Goal: Check status: Check status

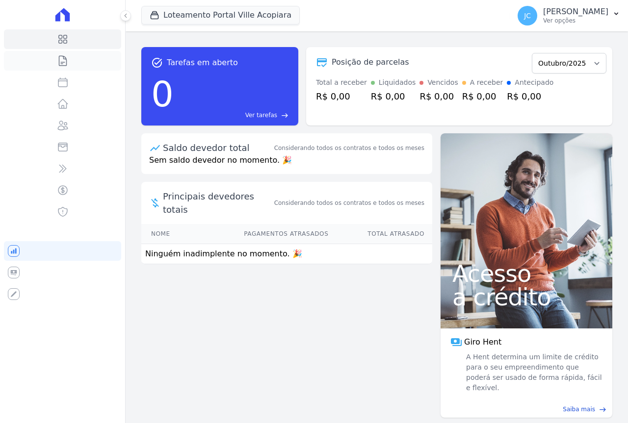
click at [73, 65] on link "Contratos" at bounding box center [62, 61] width 117 height 20
click at [220, 16] on button "Loteamento Portal Ville Acopiara" at bounding box center [220, 15] width 158 height 19
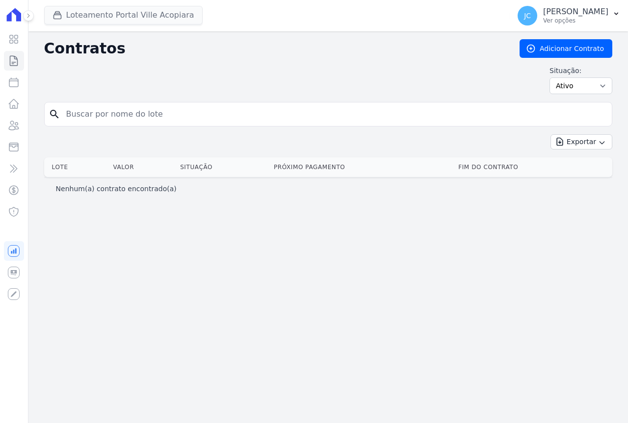
click at [112, 15] on button "Loteamento Portal Ville Acopiara" at bounding box center [123, 15] width 158 height 19
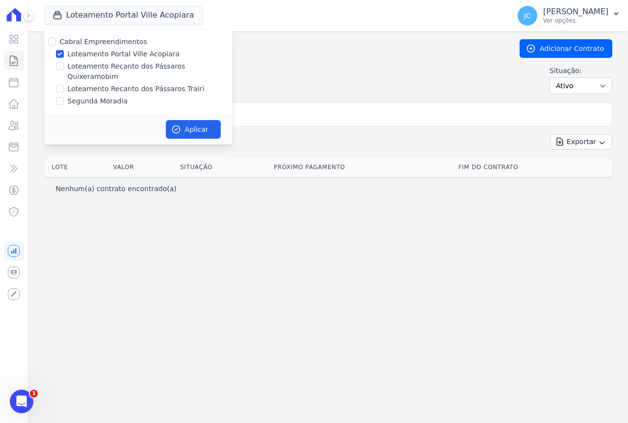
click at [115, 57] on label "Loteamento Portal Ville Acopiara" at bounding box center [124, 54] width 112 height 10
click at [64, 57] on input "Loteamento Portal Ville Acopiara" at bounding box center [60, 54] width 8 height 8
checkbox input "false"
click at [122, 67] on label "Loteamento Recanto dos Pássaros Quixeramobim" at bounding box center [150, 71] width 165 height 21
click at [64, 67] on input "Loteamento Recanto dos Pássaros Quixeramobim" at bounding box center [60, 66] width 8 height 8
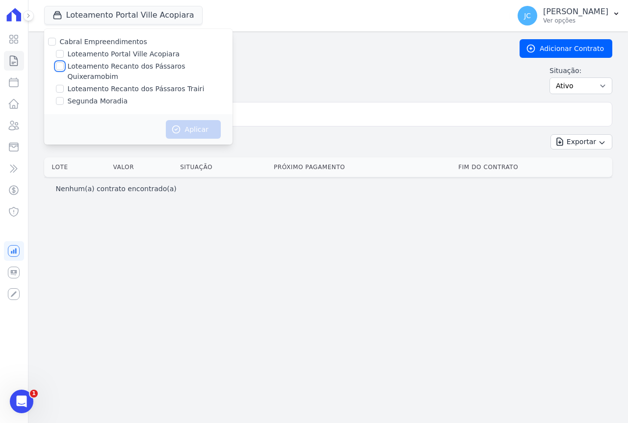
checkbox input "true"
click at [194, 120] on button "Aplicar" at bounding box center [193, 129] width 55 height 19
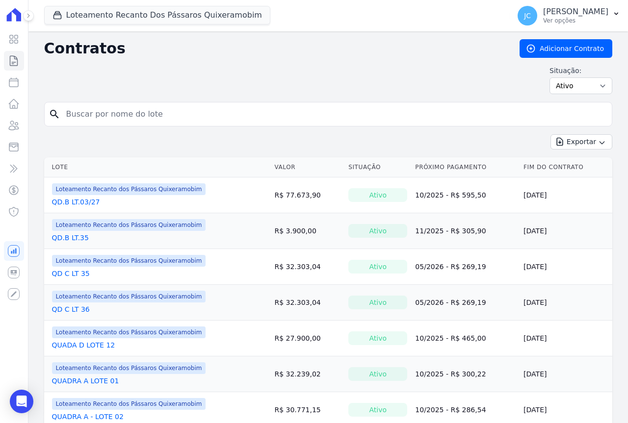
click at [138, 114] on input "search" at bounding box center [333, 114] width 547 height 20
type input "04"
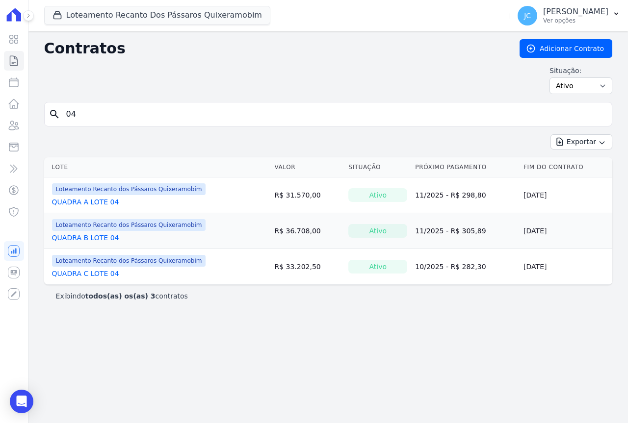
click at [96, 273] on link "QUADRA C LOTE 04" at bounding box center [85, 274] width 67 height 10
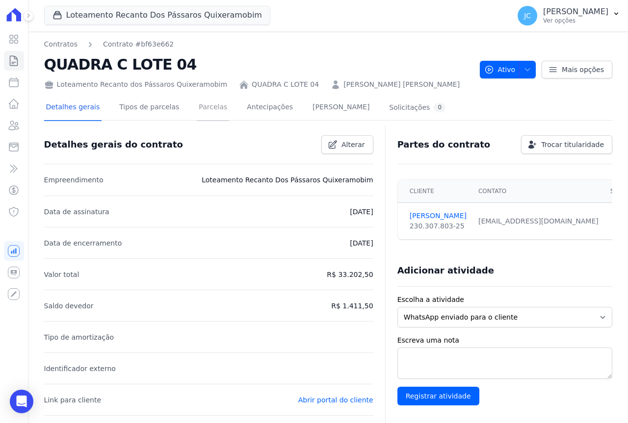
click at [205, 108] on link "Parcelas" at bounding box center [213, 108] width 32 height 26
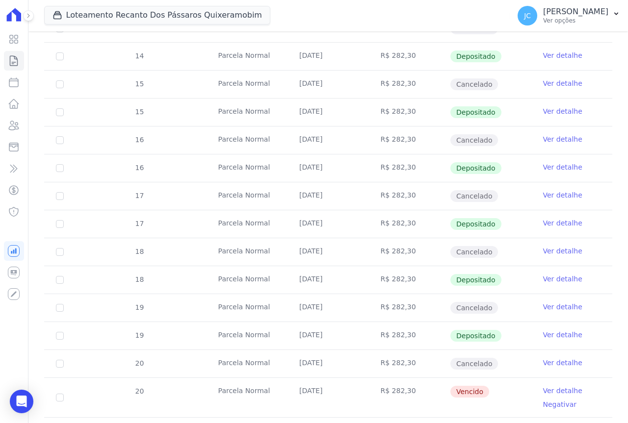
scroll to position [392, 0]
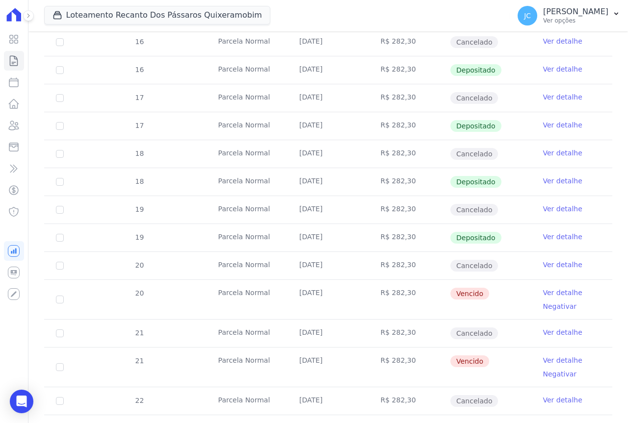
click at [559, 293] on link "Ver detalhe" at bounding box center [562, 293] width 39 height 10
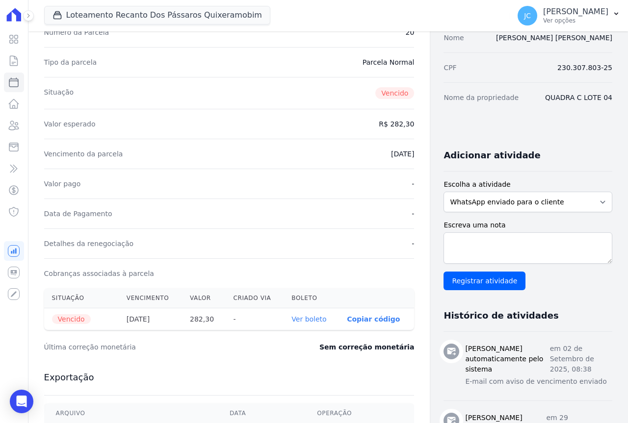
scroll to position [98, 0]
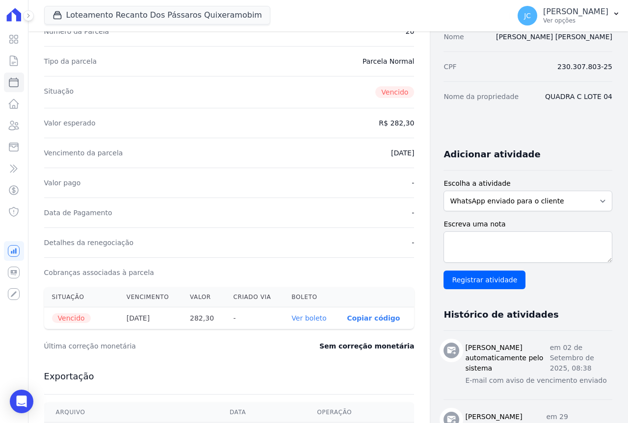
click at [291, 318] on link "Ver boleto" at bounding box center [308, 318] width 35 height 8
